Goal: Check status: Check status

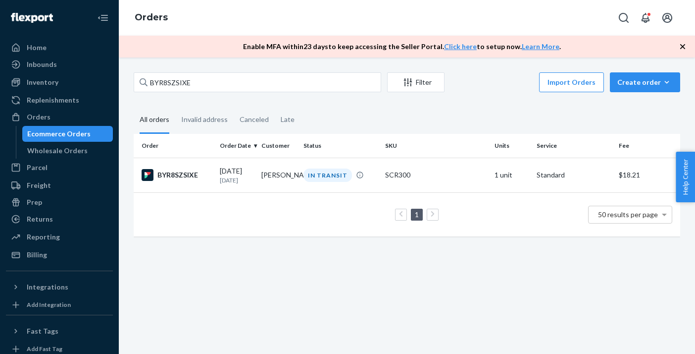
click at [206, 81] on input "BYR8SZSIXE" at bounding box center [258, 82] width 248 height 20
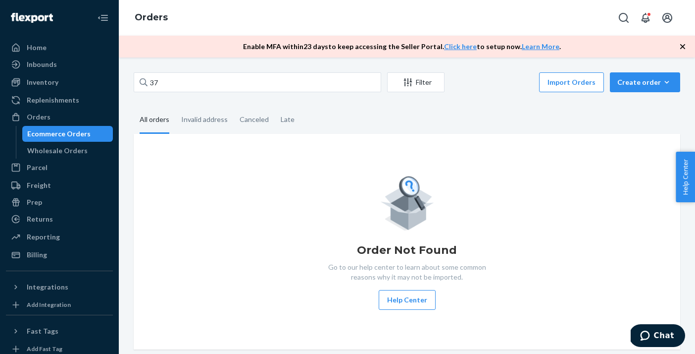
type input "3"
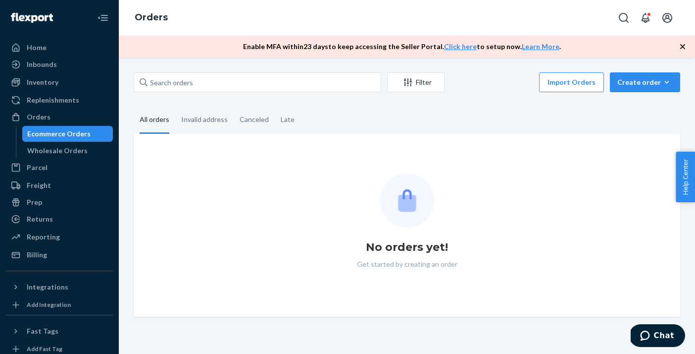
type input "371459"
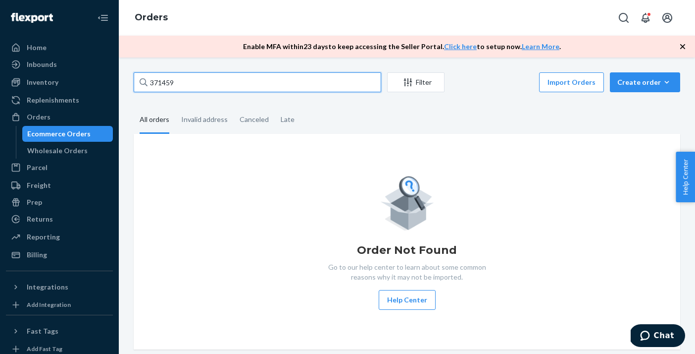
click at [193, 84] on input "371459" at bounding box center [258, 82] width 248 height 20
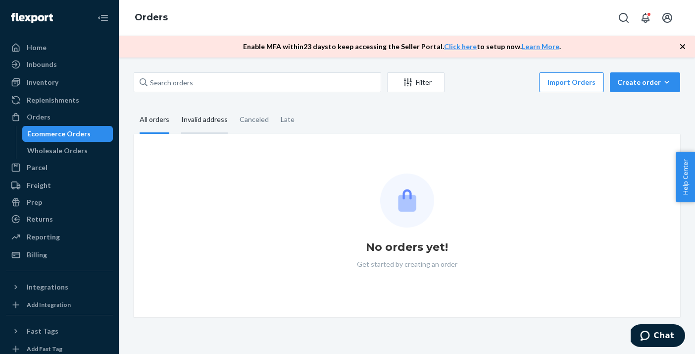
click at [194, 118] on div "Invalid address" at bounding box center [204, 119] width 47 height 27
click at [175, 106] on input "Invalid address" at bounding box center [175, 106] width 0 height 0
click at [159, 130] on div "All orders" at bounding box center [155, 119] width 30 height 27
click at [134, 106] on input "All orders" at bounding box center [134, 106] width 0 height 0
